Goal: Information Seeking & Learning: Learn about a topic

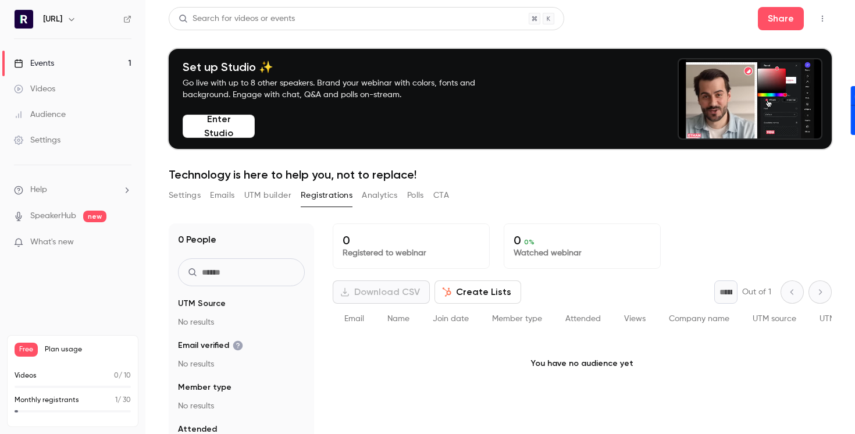
click at [56, 62] on link "Events 1" at bounding box center [72, 64] width 145 height 26
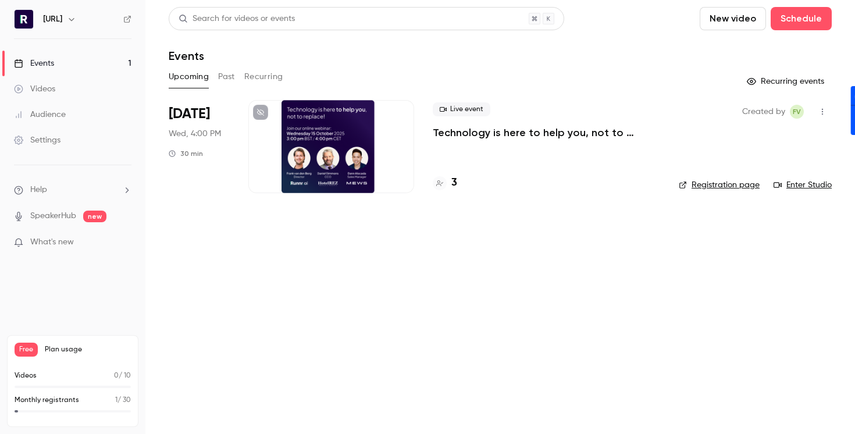
click at [488, 151] on div "Live event Technology is here to help you, not to replace! 3" at bounding box center [546, 146] width 227 height 93
click at [452, 181] on h4 "3" at bounding box center [454, 183] width 6 height 16
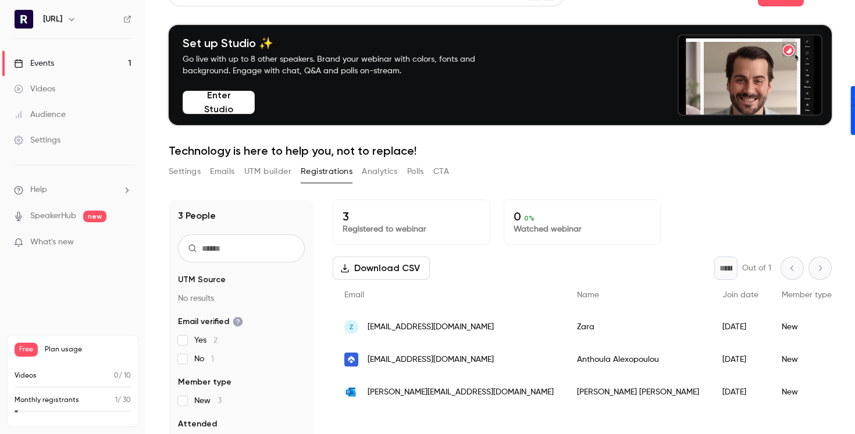
scroll to position [26, 0]
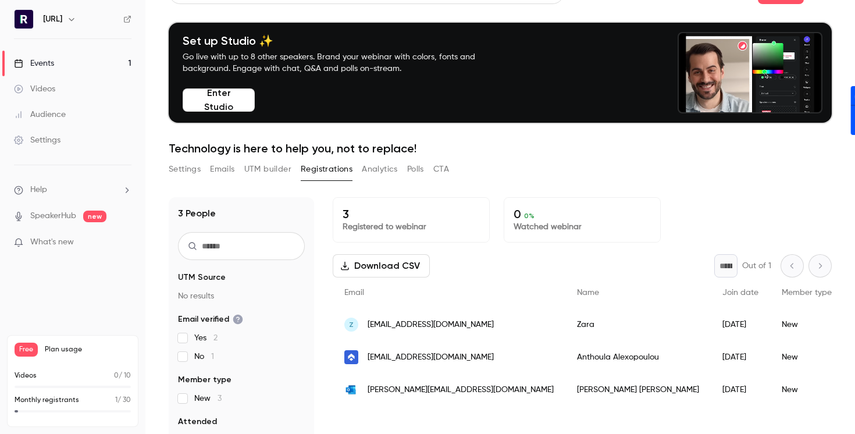
click at [79, 58] on link "Events 1" at bounding box center [72, 64] width 145 height 26
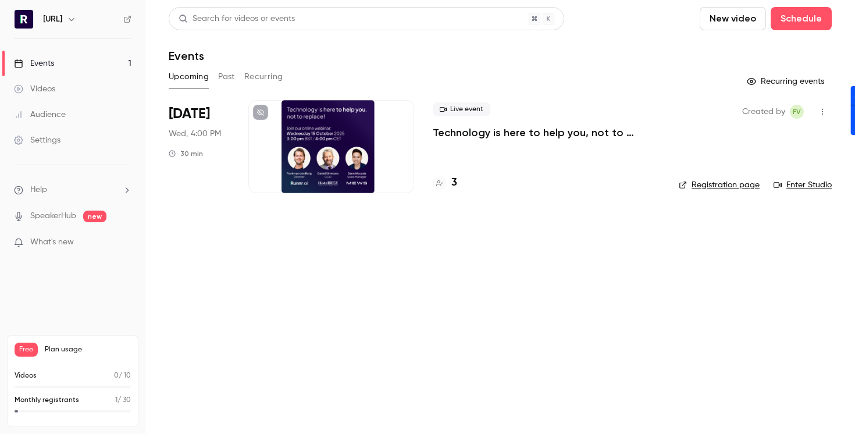
click at [452, 177] on h4 "3" at bounding box center [454, 183] width 6 height 16
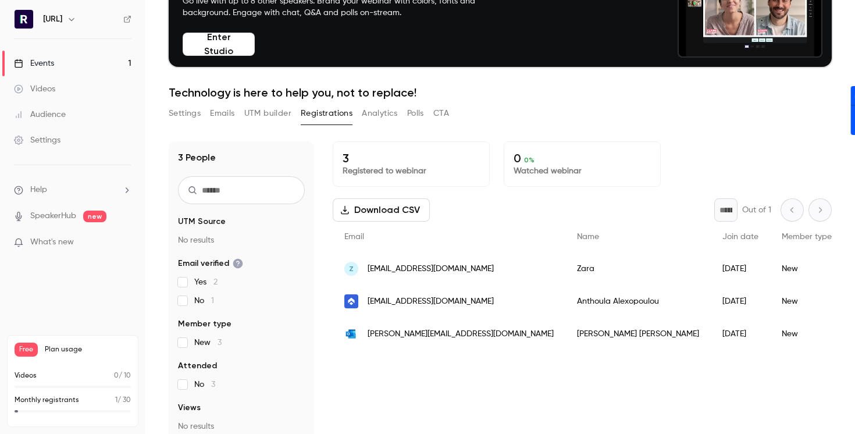
scroll to position [94, 0]
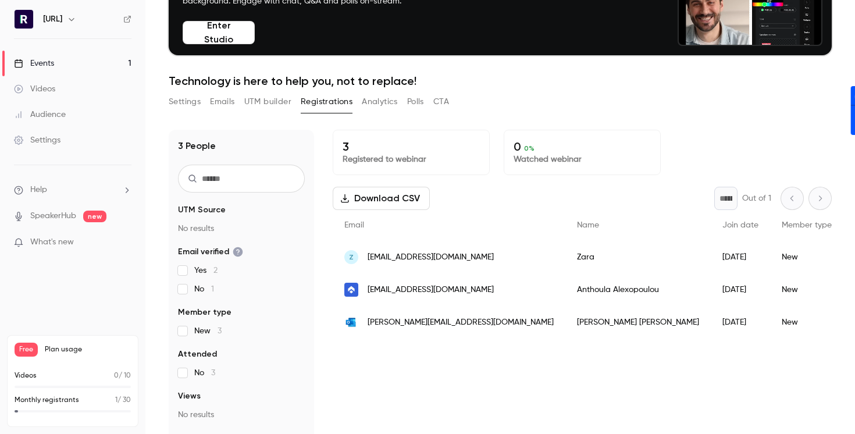
click at [608, 325] on div "[PERSON_NAME] van den [PERSON_NAME]" at bounding box center [637, 322] width 145 height 33
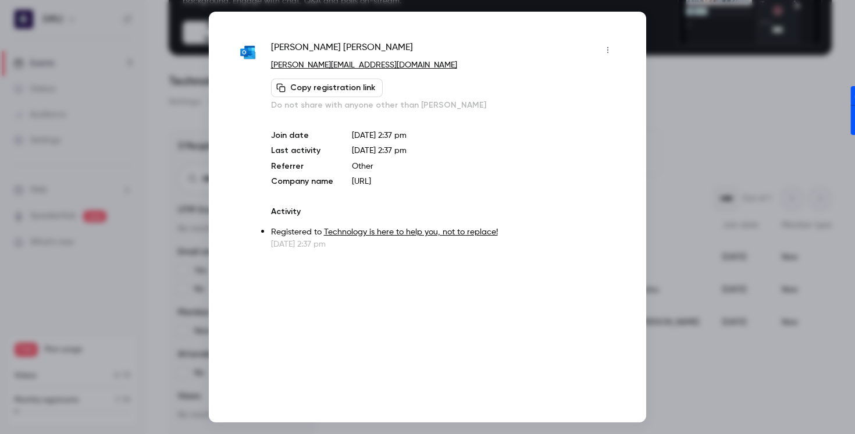
click at [702, 118] on div at bounding box center [427, 217] width 855 height 434
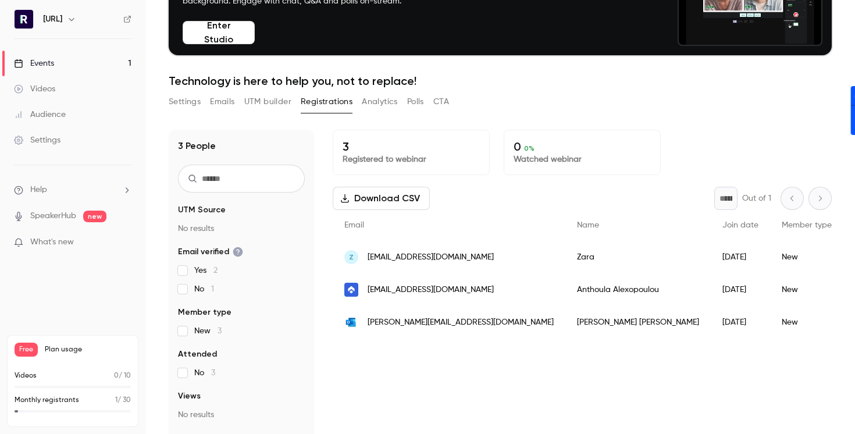
click at [437, 323] on div "[PERSON_NAME][EMAIL_ADDRESS][DOMAIN_NAME]" at bounding box center [449, 322] width 233 height 33
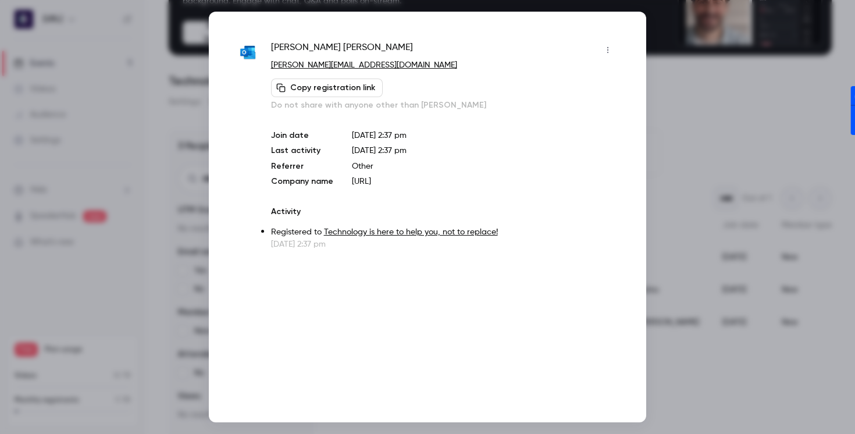
click at [694, 107] on div at bounding box center [427, 217] width 855 height 434
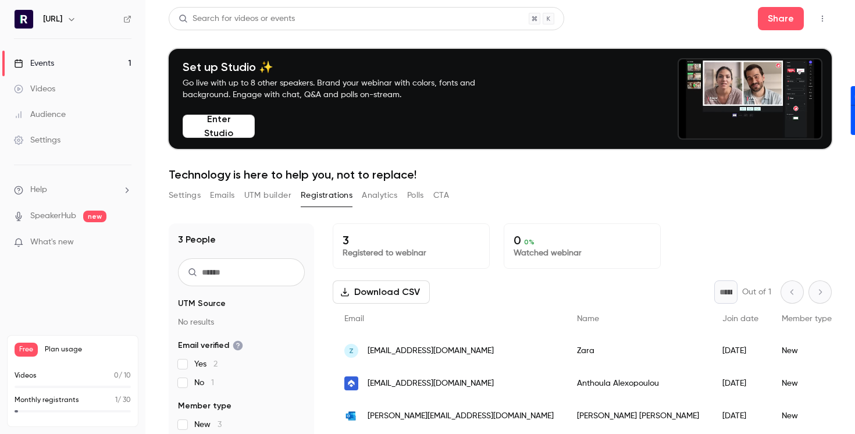
scroll to position [114, 0]
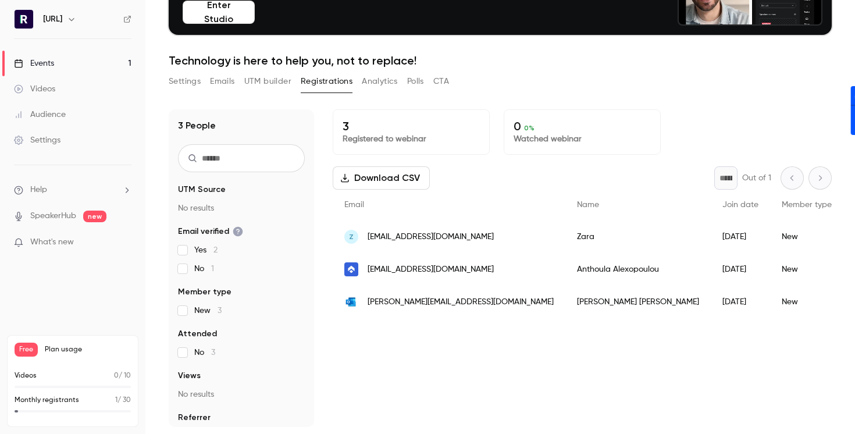
click at [534, 145] on div "0 0 % Watched webinar" at bounding box center [582, 131] width 157 height 45
click at [534, 140] on p "Watched webinar" at bounding box center [581, 139] width 137 height 12
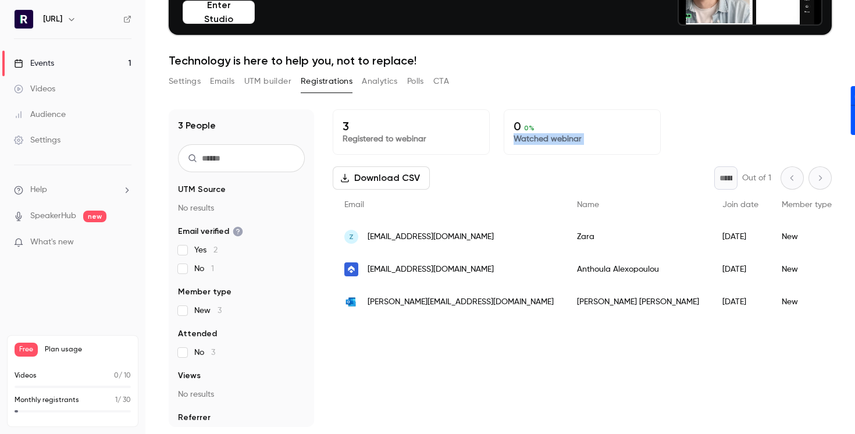
click at [534, 140] on p "Watched webinar" at bounding box center [581, 139] width 137 height 12
click at [412, 136] on p "Registered to webinar" at bounding box center [411, 139] width 137 height 12
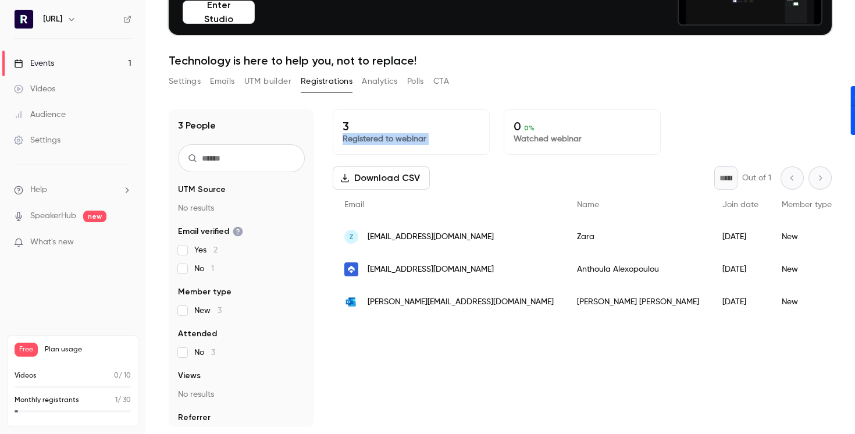
click at [412, 136] on p "Registered to webinar" at bounding box center [411, 139] width 137 height 12
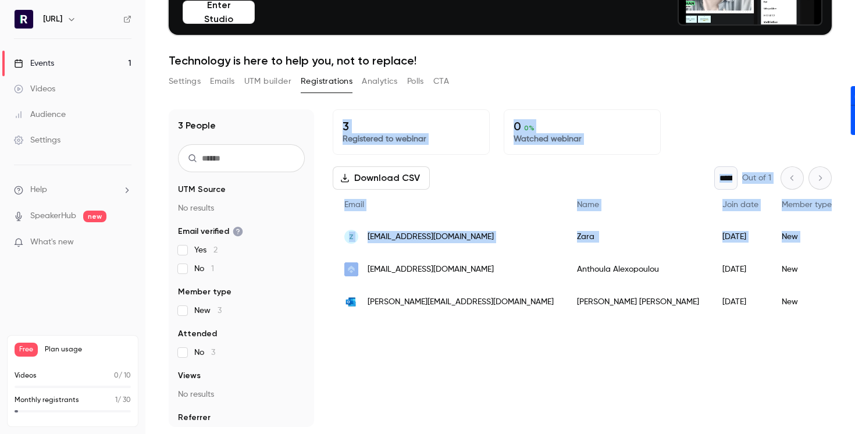
drag, startPoint x: 401, startPoint y: 259, endPoint x: 440, endPoint y: 100, distance: 163.6
click at [440, 100] on div "3 People UTM Source No results Email verified Yes 2 No 1 Member type New 3 Atte…" at bounding box center [500, 260] width 663 height 331
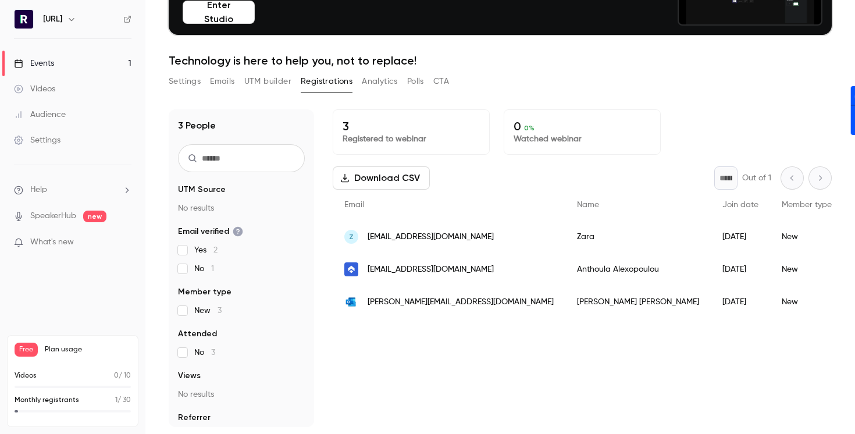
click at [442, 94] on div "Settings Emails UTM builder Registrations Analytics Polls CTA" at bounding box center [309, 83] width 280 height 23
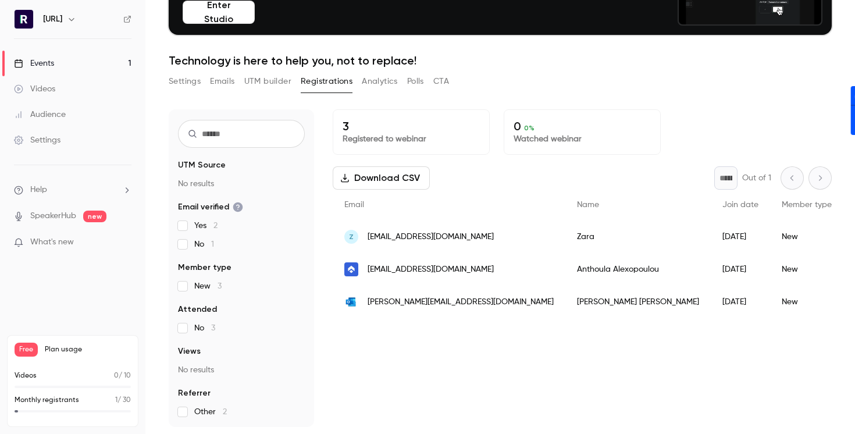
scroll to position [0, 0]
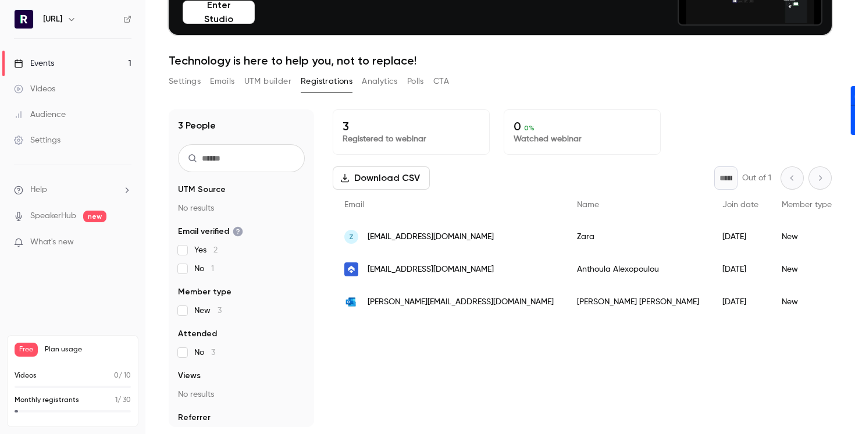
click at [256, 84] on button "UTM builder" at bounding box center [267, 81] width 47 height 19
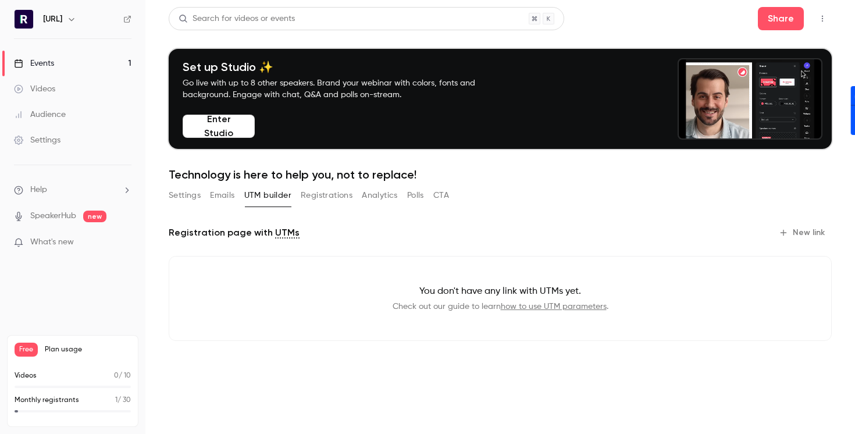
click at [64, 58] on link "Events 1" at bounding box center [72, 64] width 145 height 26
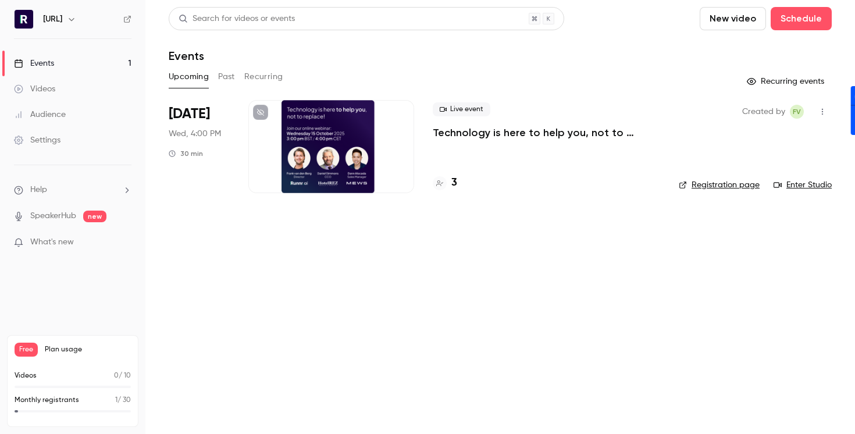
click at [455, 184] on h4 "3" at bounding box center [454, 183] width 6 height 16
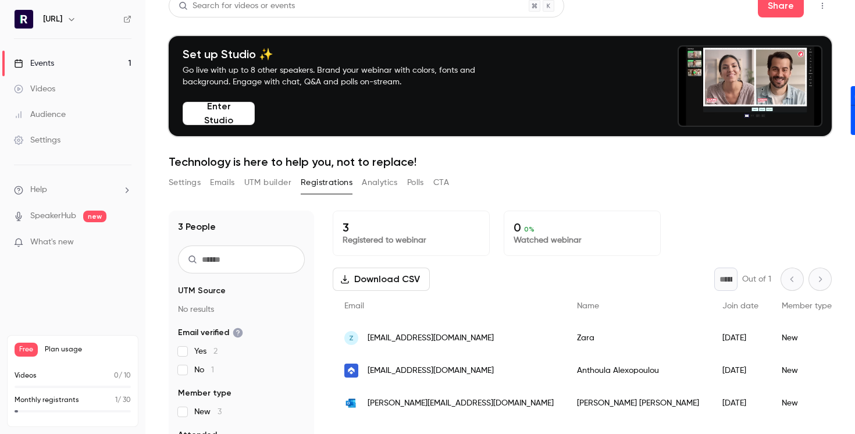
scroll to position [12, 0]
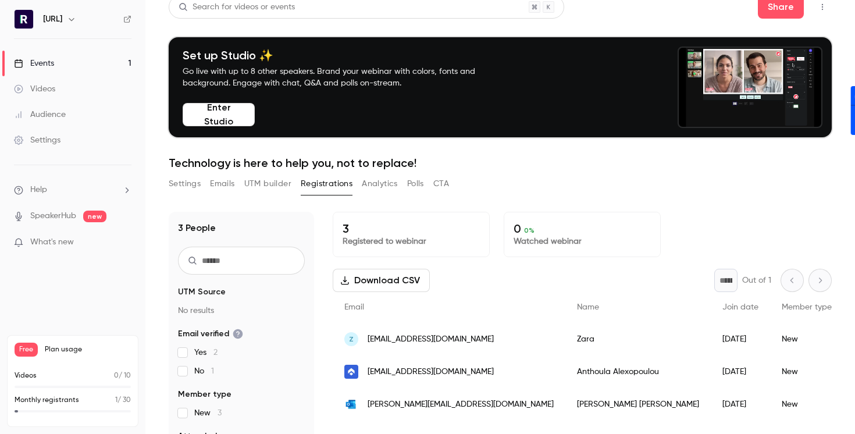
click at [66, 53] on link "Events 1" at bounding box center [72, 64] width 145 height 26
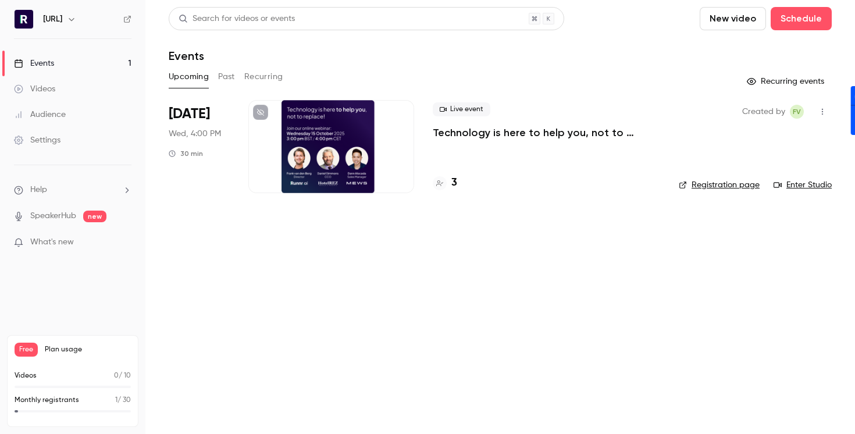
click at [199, 113] on span "[DATE]" at bounding box center [189, 114] width 41 height 19
click at [805, 186] on link "Enter Studio" at bounding box center [802, 185] width 58 height 12
click at [46, 70] on link "Events 1" at bounding box center [72, 64] width 145 height 26
click at [228, 80] on button "Past" at bounding box center [226, 76] width 17 height 19
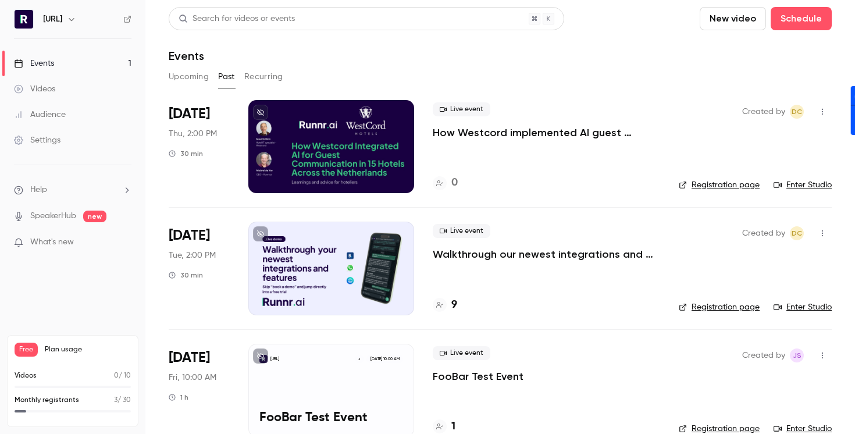
click at [494, 258] on p "Walkthrough our newest integrations and features" at bounding box center [546, 254] width 227 height 14
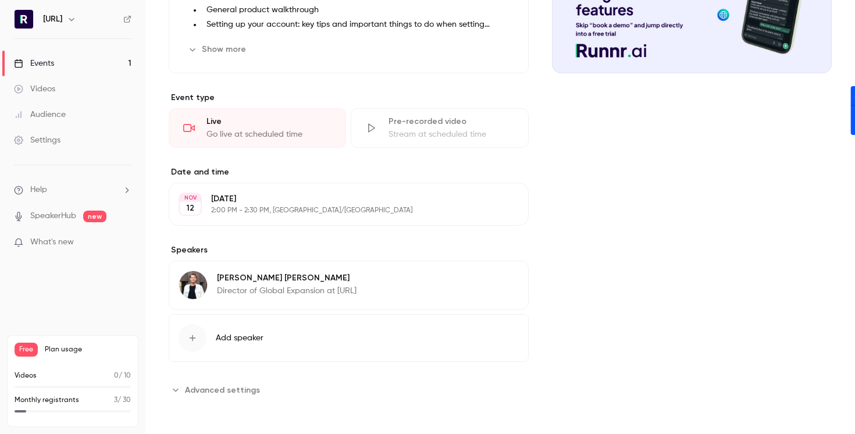
scroll to position [22, 0]
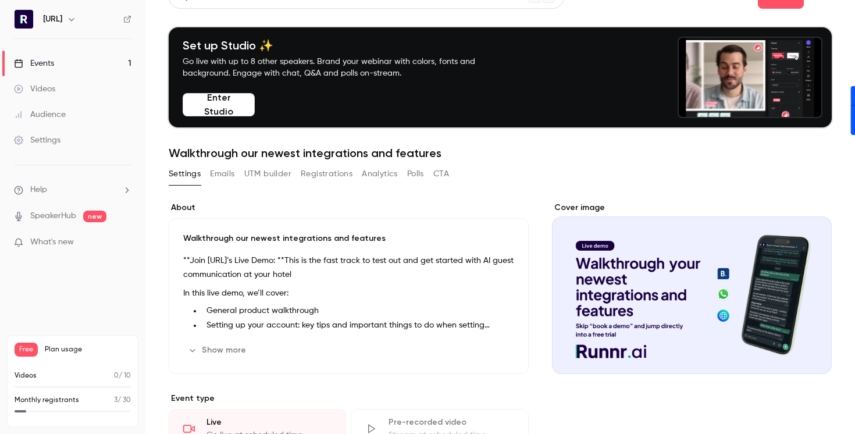
click at [344, 176] on button "Registrations" at bounding box center [327, 174] width 52 height 19
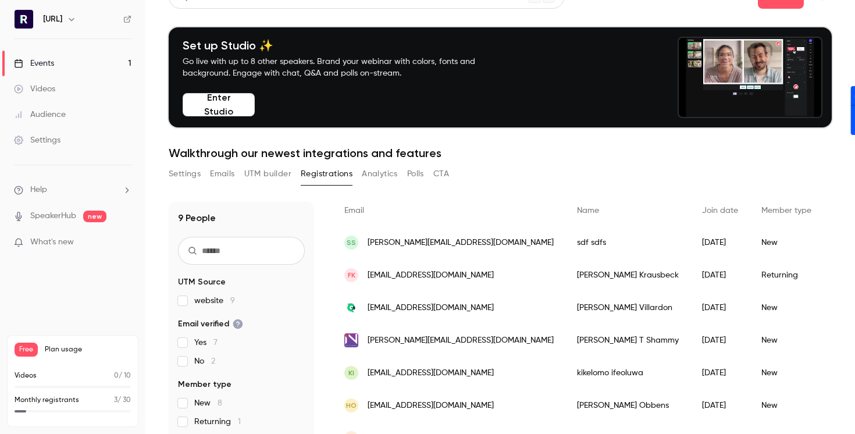
scroll to position [86, 0]
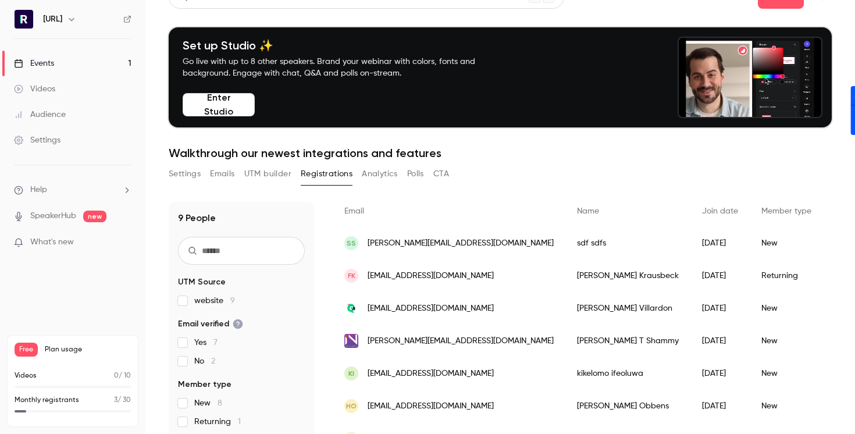
click at [565, 275] on div "Florian Krausbeck" at bounding box center [627, 275] width 125 height 33
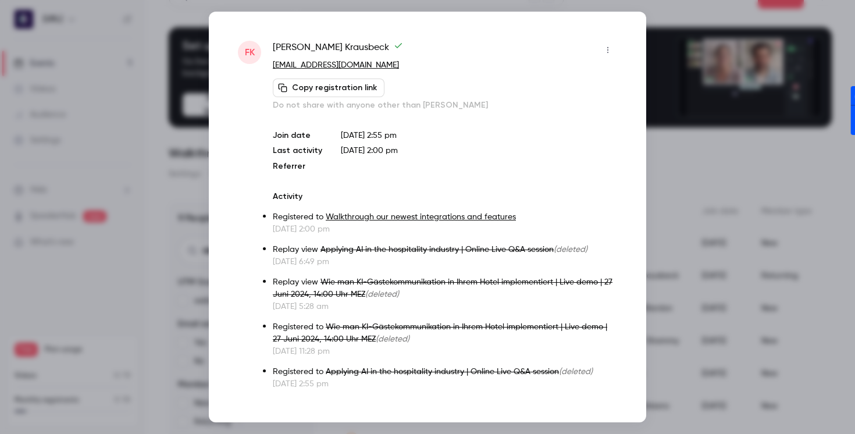
click at [288, 43] on span "Florian Krausbeck" at bounding box center [338, 50] width 130 height 19
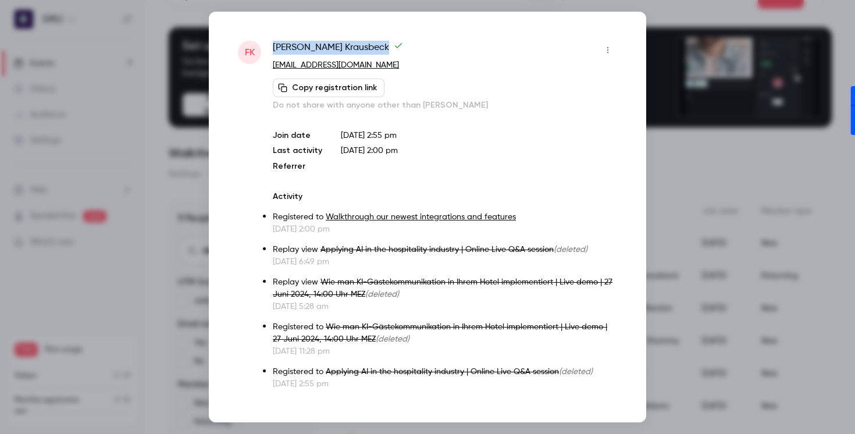
click at [288, 43] on span "Florian Krausbeck" at bounding box center [338, 50] width 130 height 19
copy div "Florian Krausbeck"
